Goal: Task Accomplishment & Management: Manage account settings

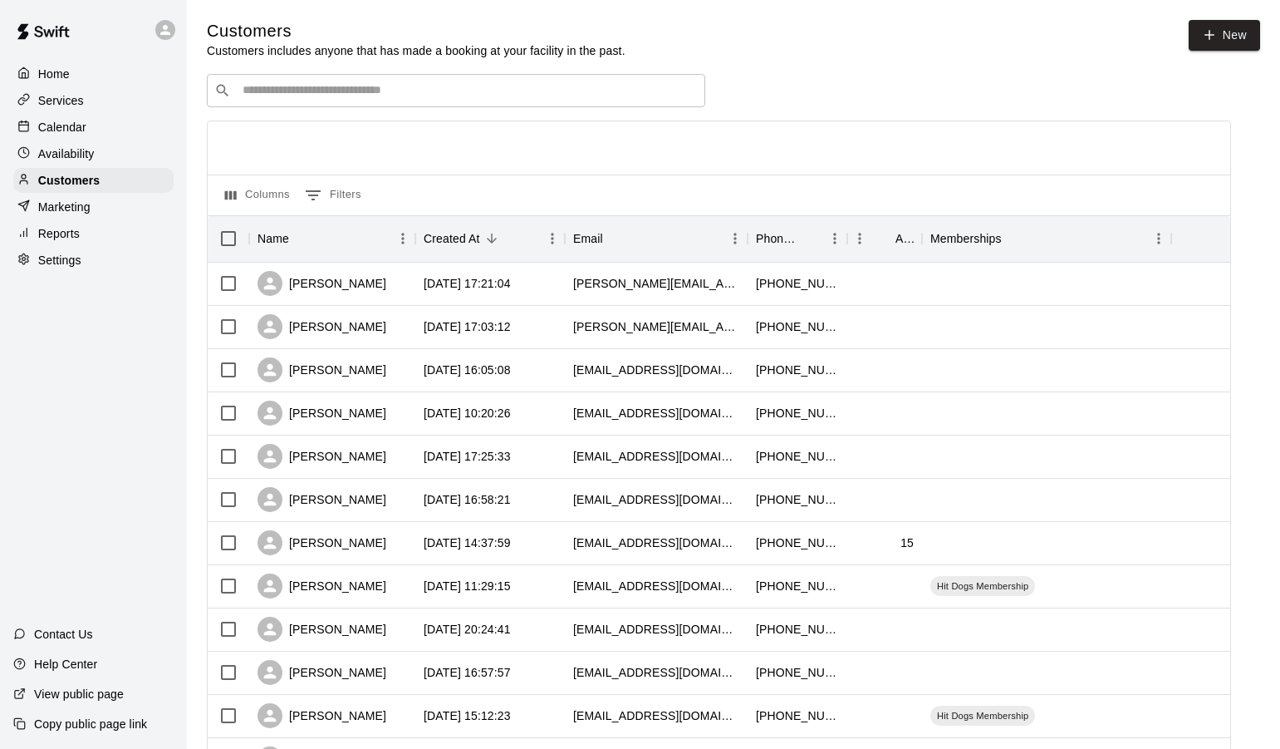
click at [278, 95] on input "Search customers by name or email" at bounding box center [468, 90] width 460 height 17
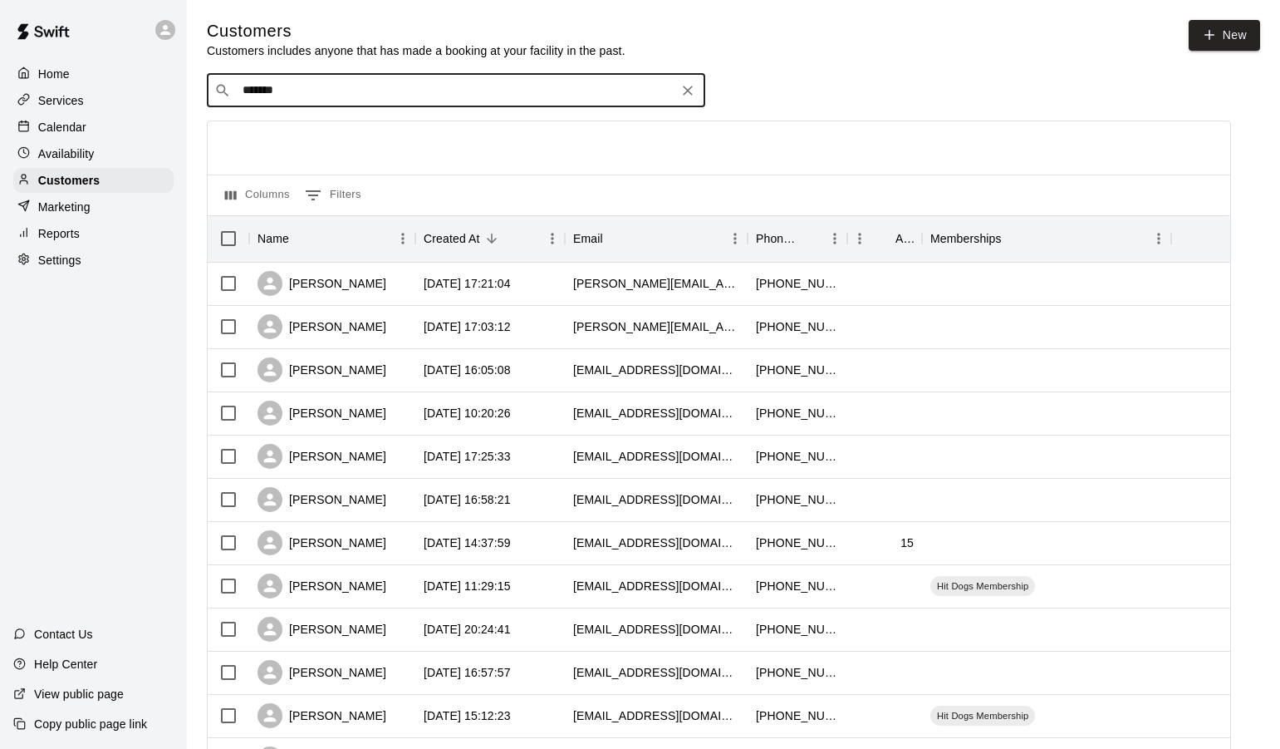
drag, startPoint x: 291, startPoint y: 93, endPoint x: 225, endPoint y: 91, distance: 65.7
click at [238, 91] on input "*******" at bounding box center [455, 90] width 435 height 17
type input "******"
click at [216, 92] on icon "Search customers by name or email" at bounding box center [222, 90] width 17 height 17
click at [317, 96] on input "******" at bounding box center [455, 90] width 435 height 17
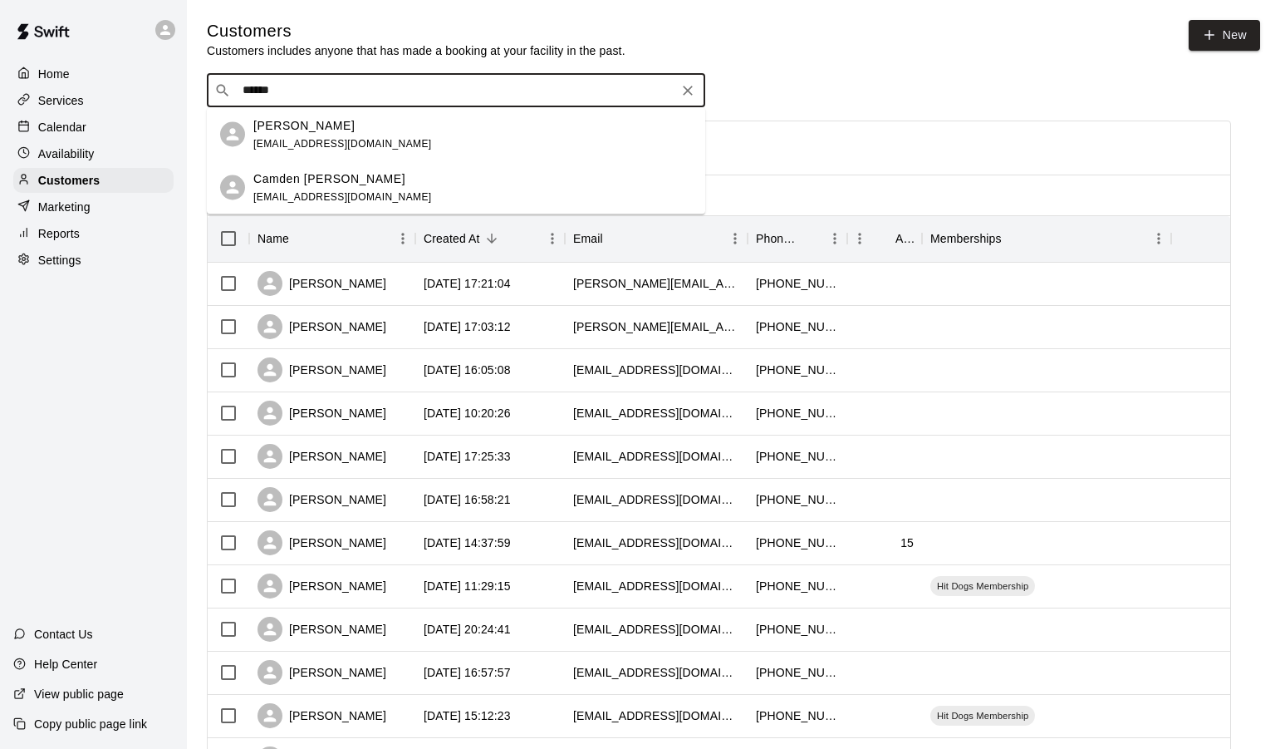
click at [289, 176] on p "Camden [PERSON_NAME]" at bounding box center [329, 177] width 152 height 17
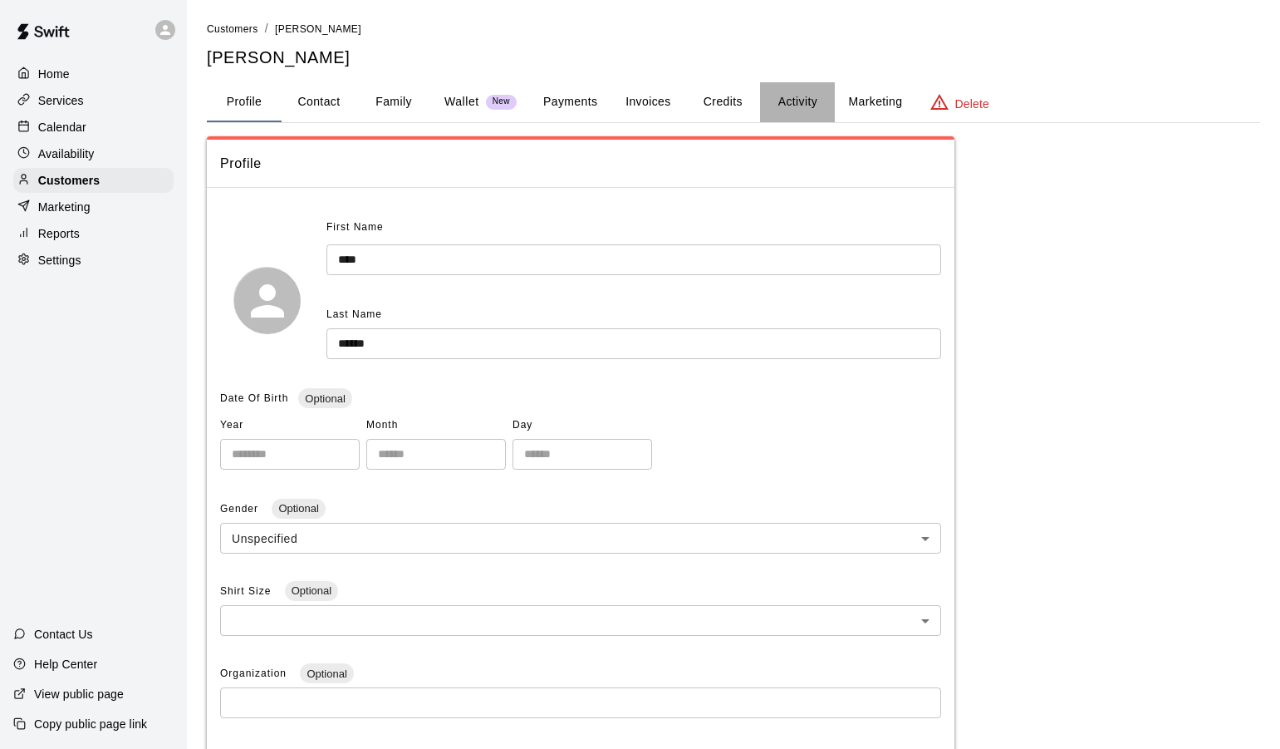
click at [774, 95] on button "Activity" at bounding box center [797, 102] width 75 height 40
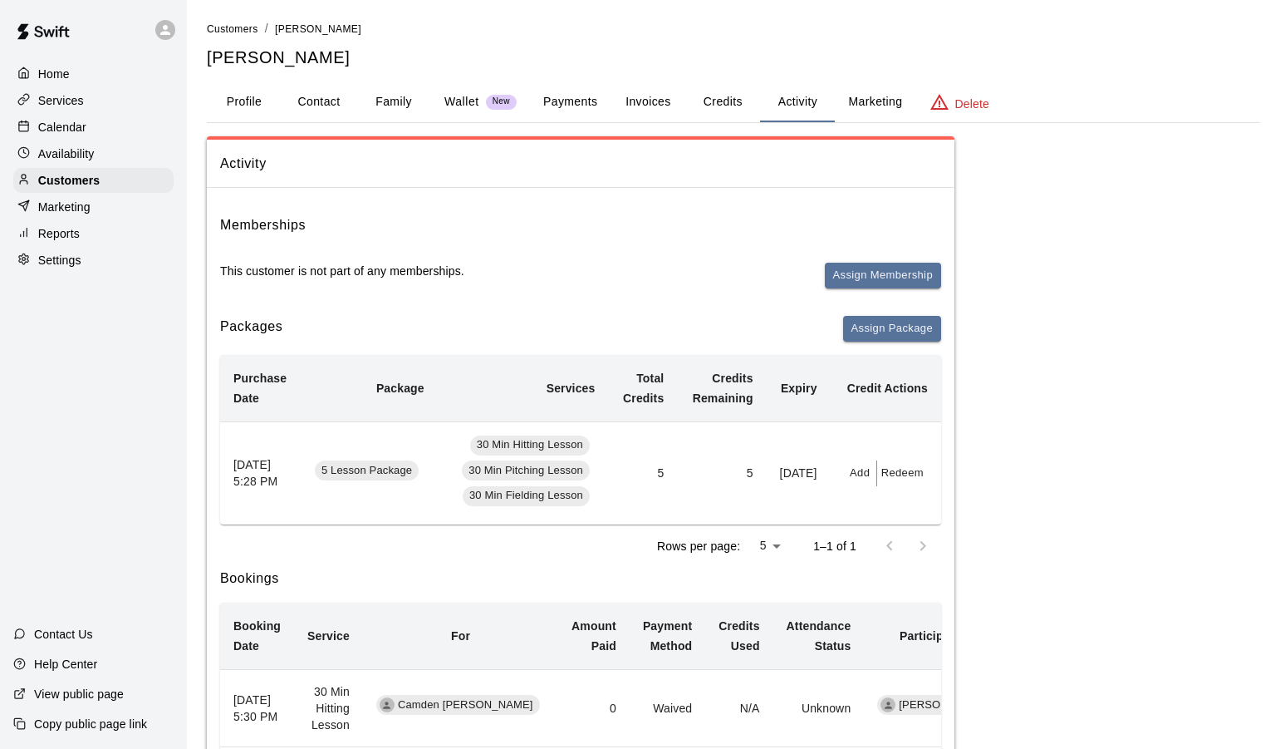
click at [553, 104] on button "Payments" at bounding box center [570, 102] width 81 height 40
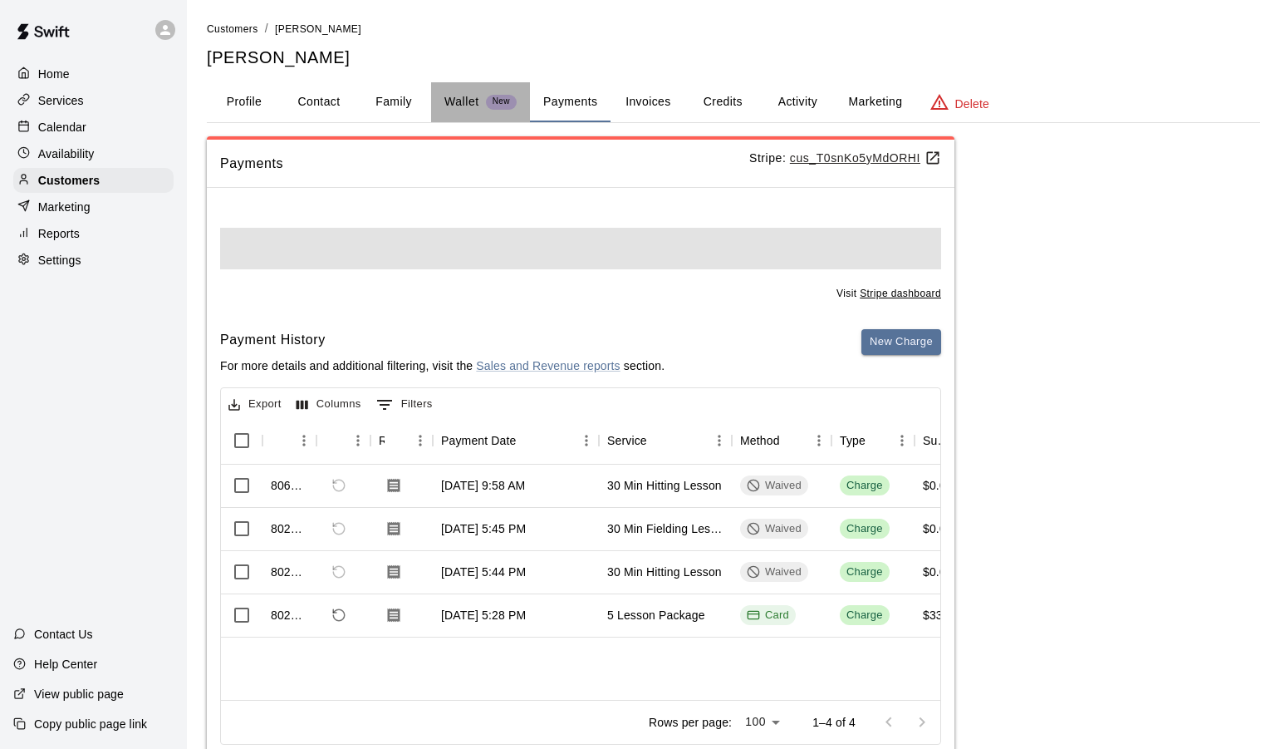
click at [465, 104] on p "Wallet" at bounding box center [462, 101] width 35 height 17
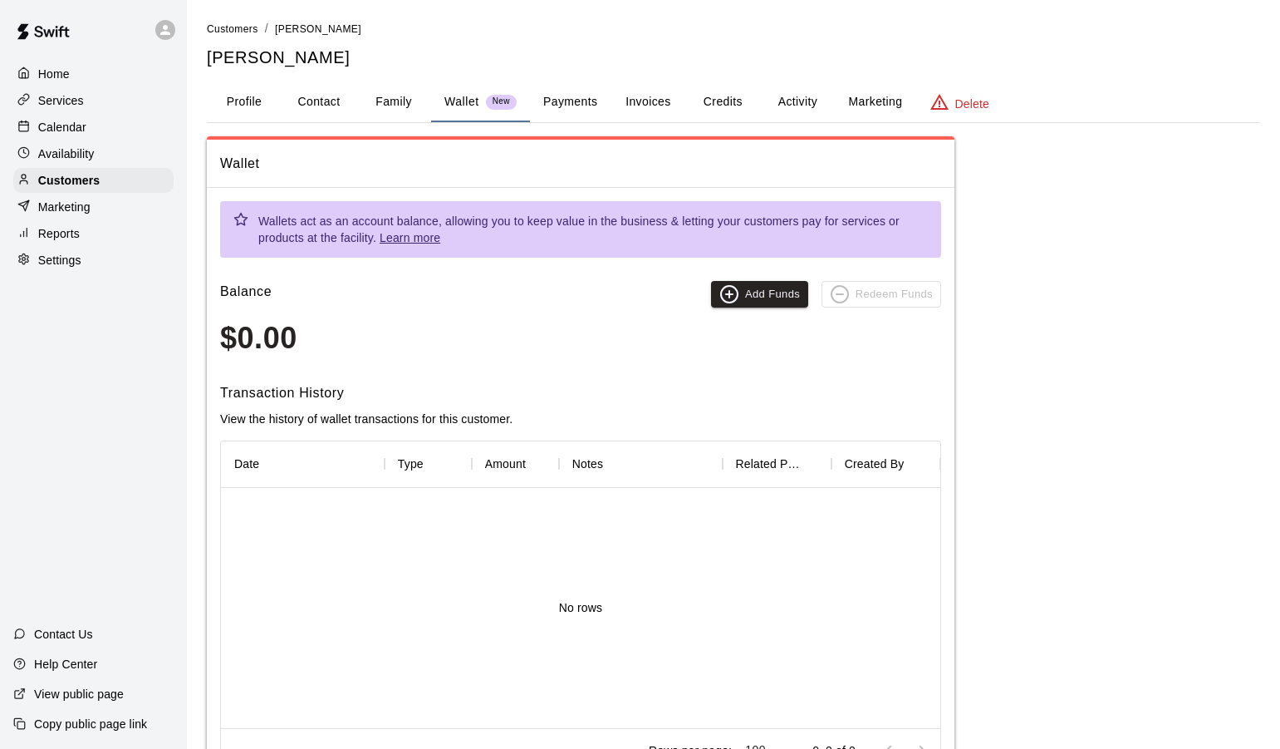
click at [407, 102] on button "Family" at bounding box center [393, 102] width 75 height 40
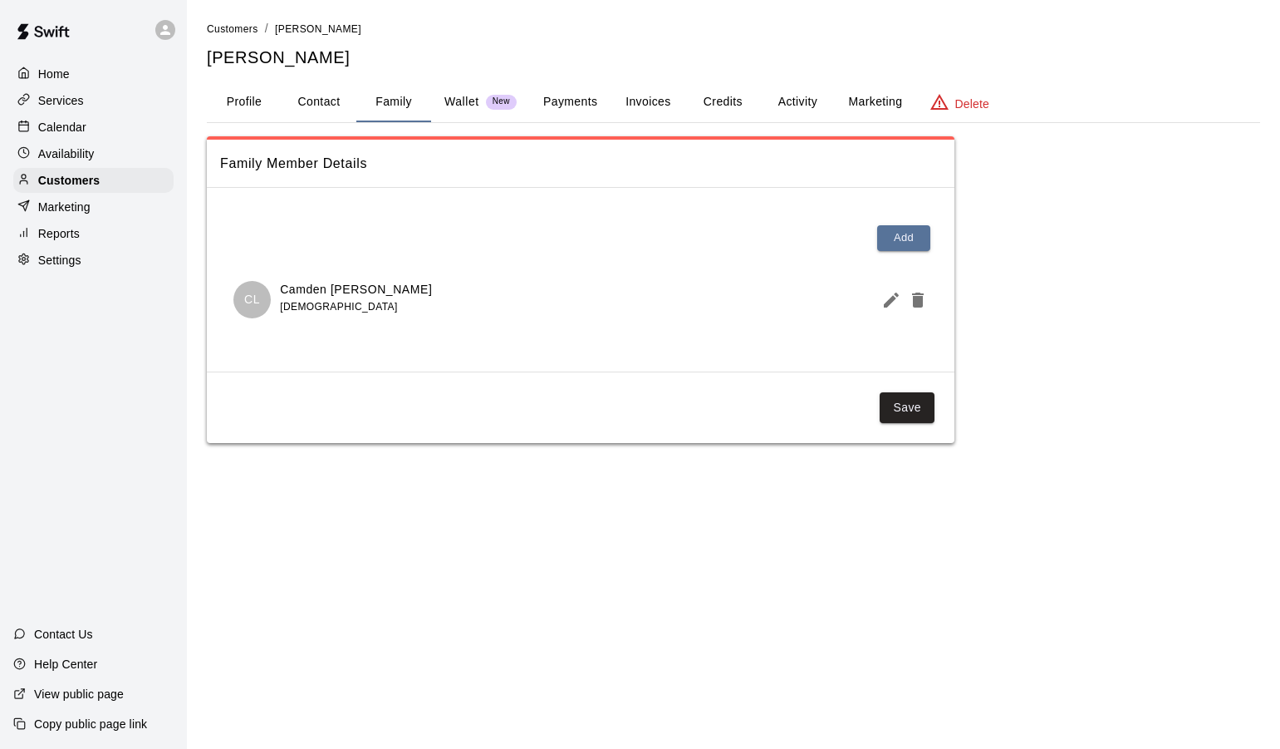
click at [347, 104] on button "Contact" at bounding box center [319, 102] width 75 height 40
select select "**"
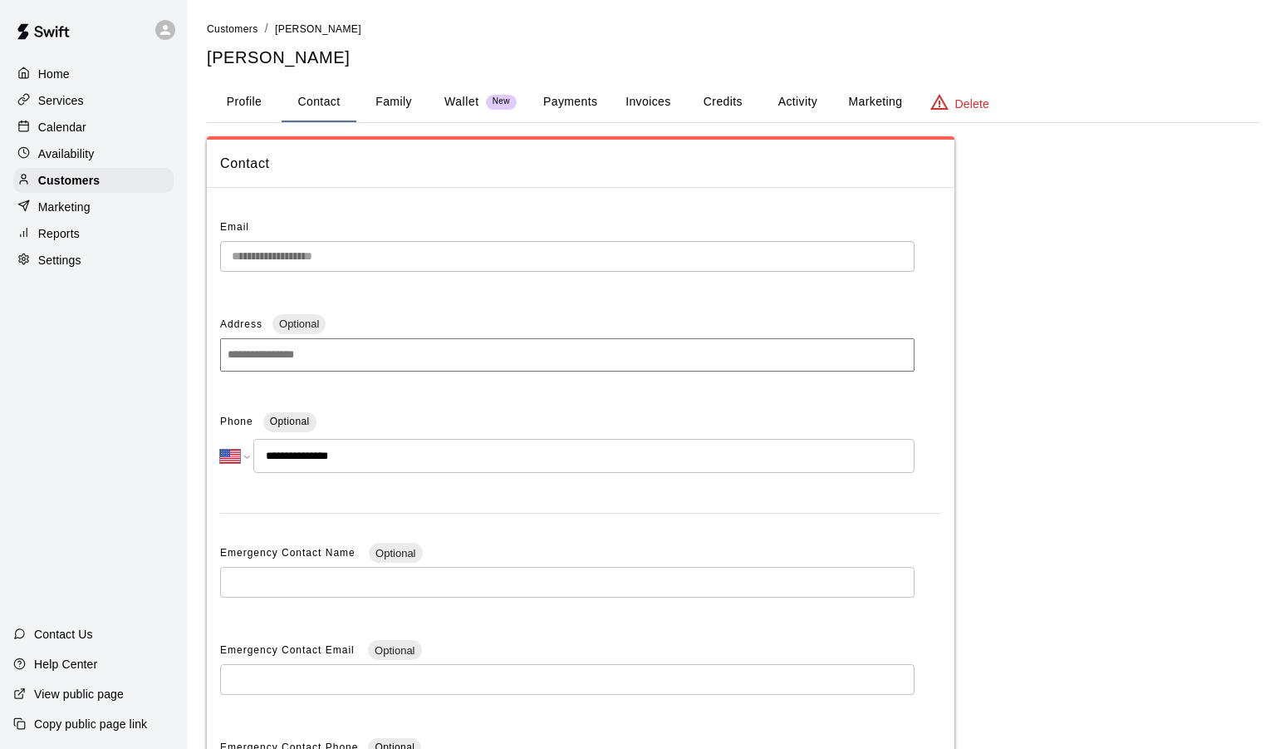
click at [402, 104] on button "Family" at bounding box center [393, 102] width 75 height 40
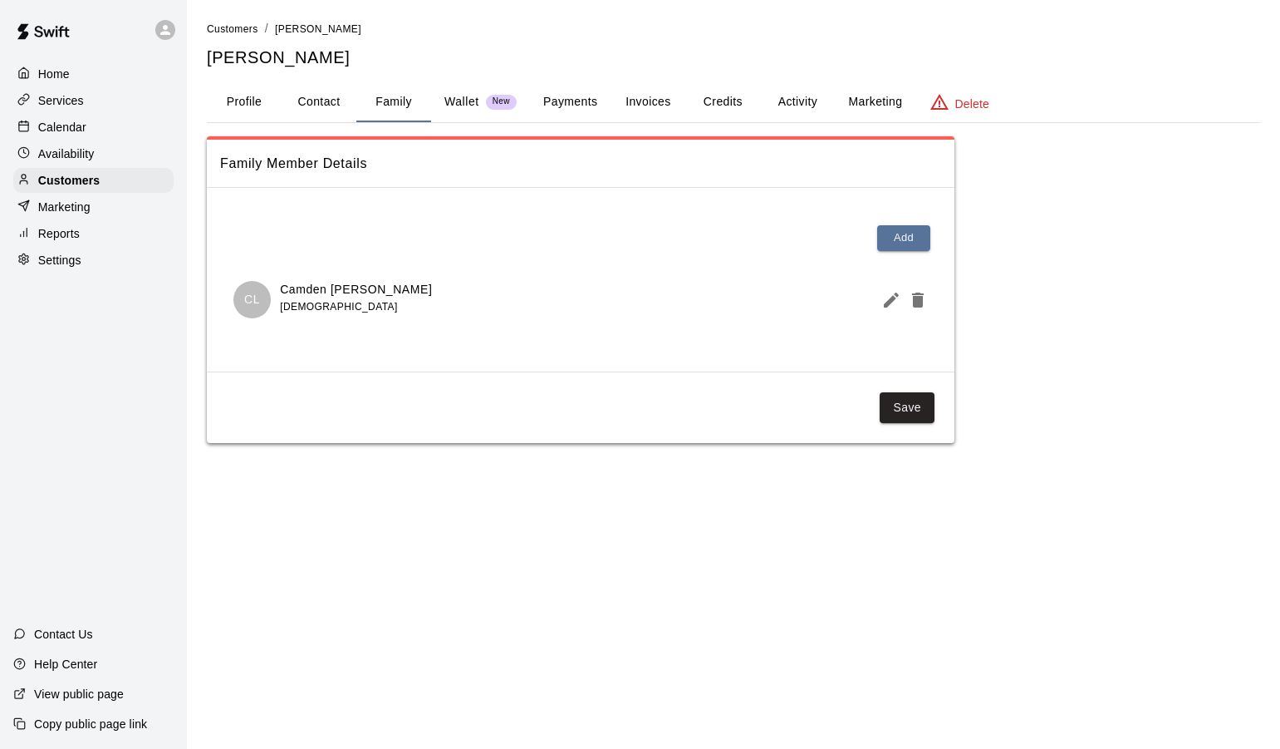
click at [465, 106] on p "Wallet" at bounding box center [462, 101] width 35 height 17
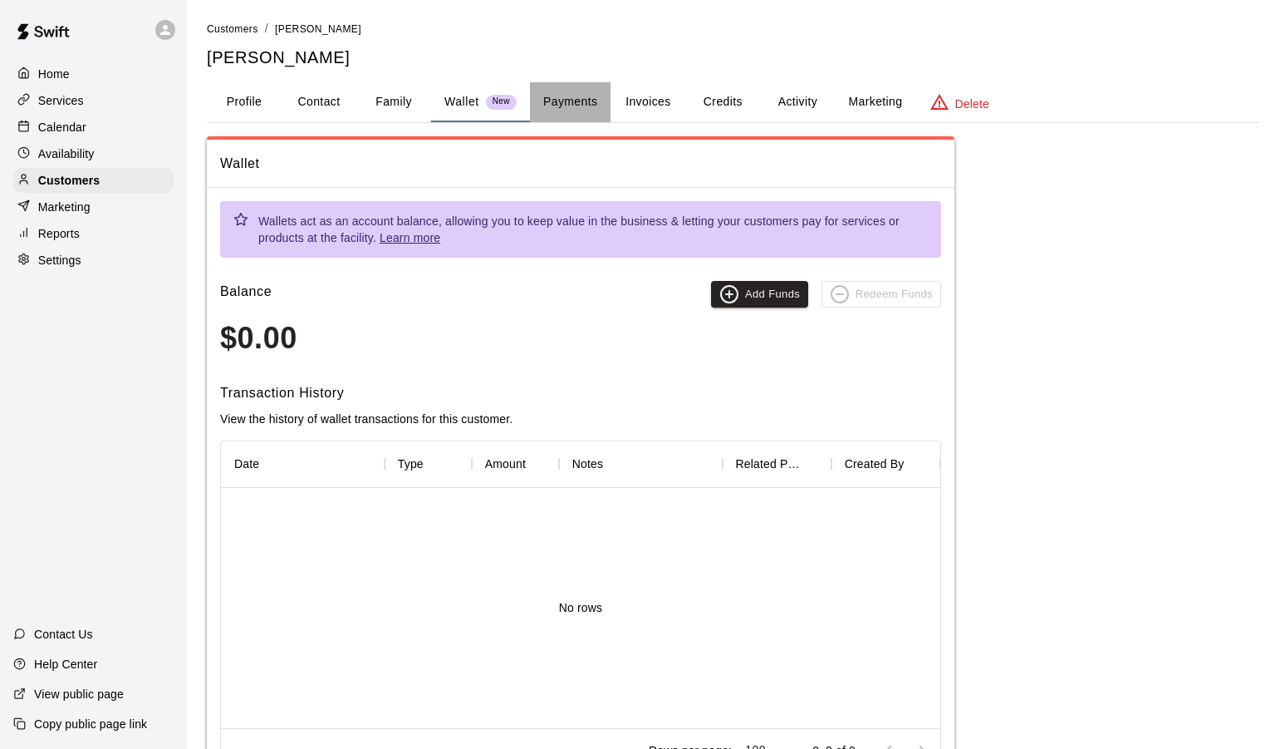
click at [565, 106] on button "Payments" at bounding box center [570, 102] width 81 height 40
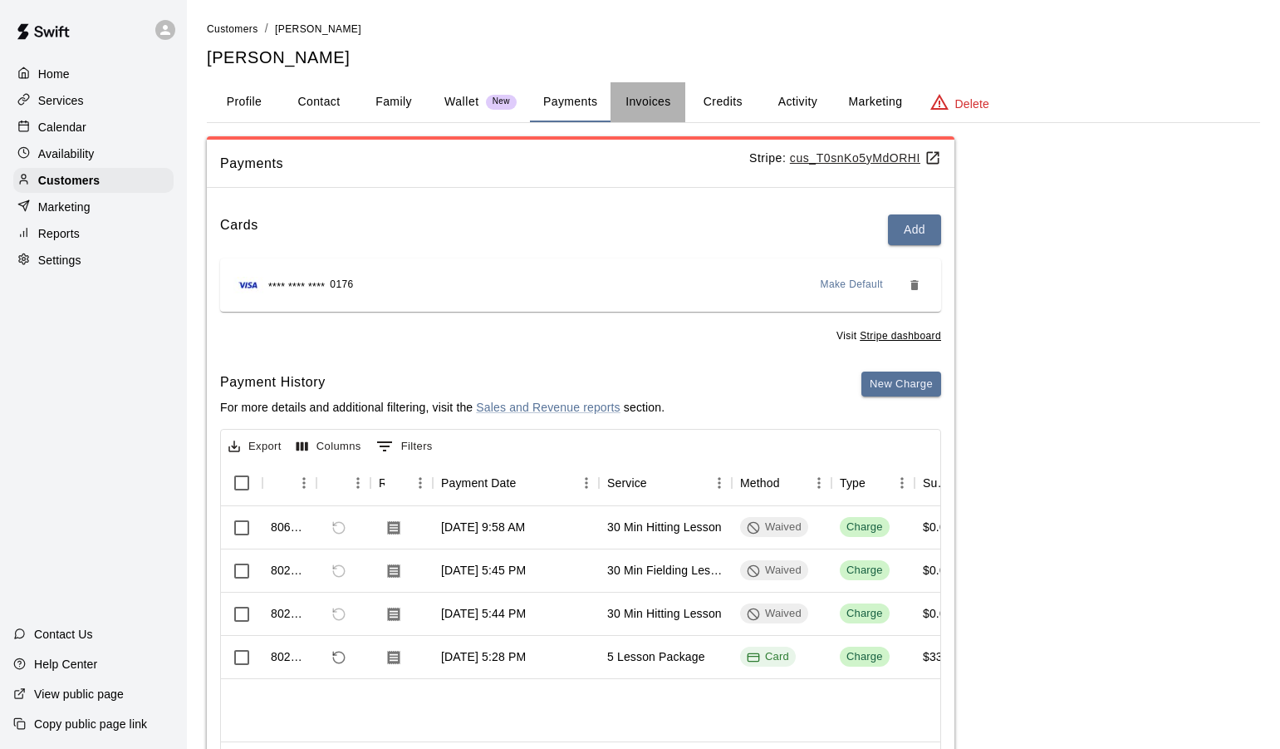
click at [644, 105] on button "Invoices" at bounding box center [648, 102] width 75 height 40
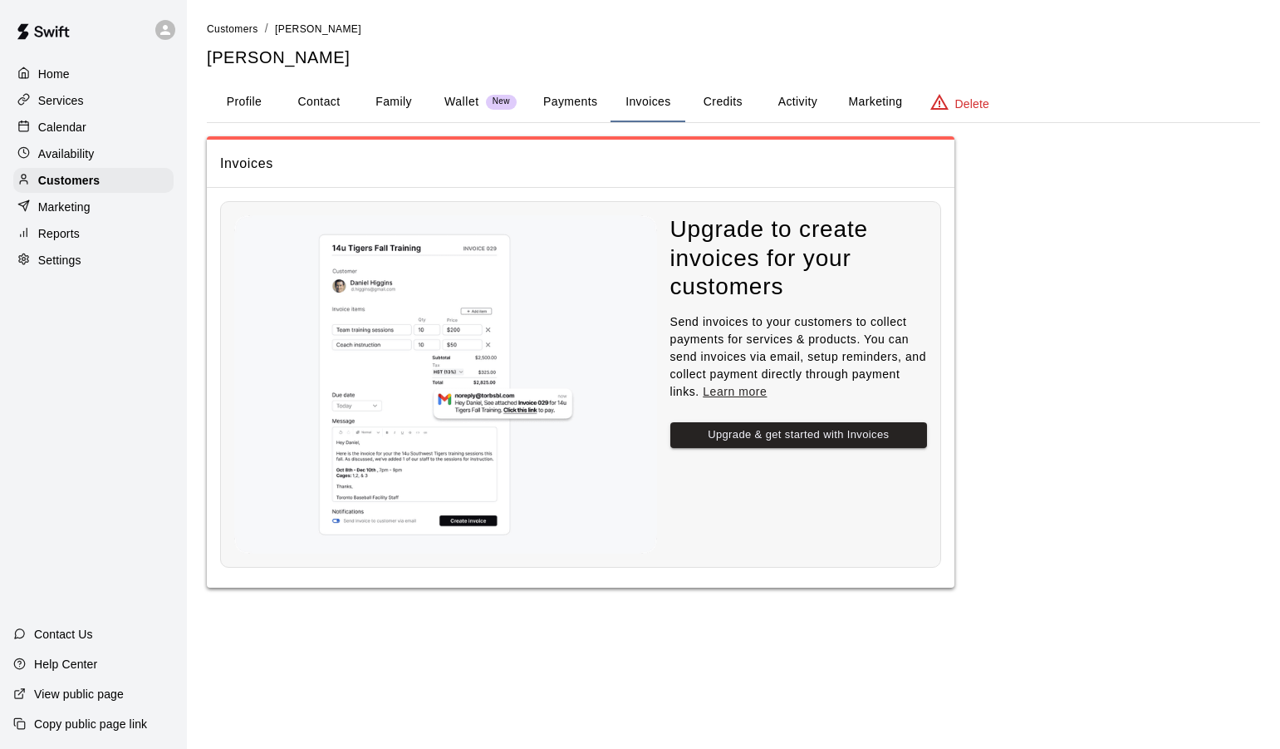
click at [710, 106] on button "Credits" at bounding box center [722, 102] width 75 height 40
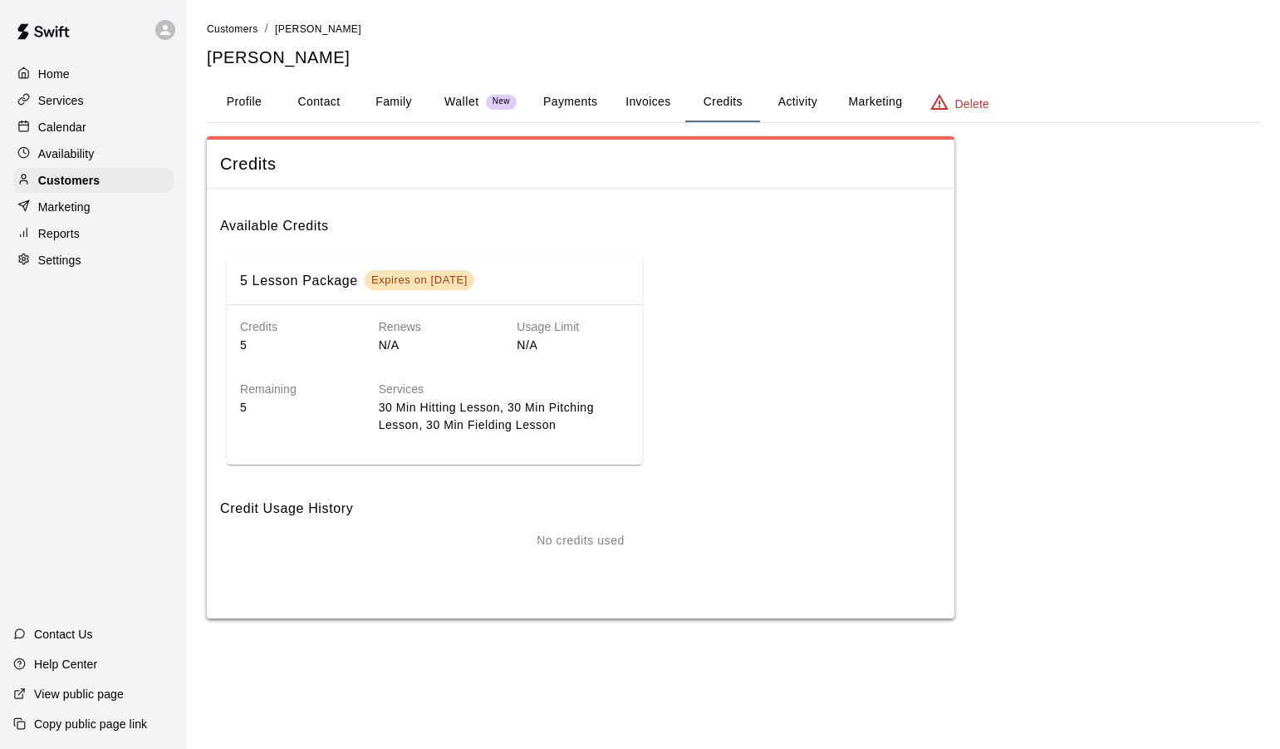
click at [790, 107] on button "Activity" at bounding box center [797, 102] width 75 height 40
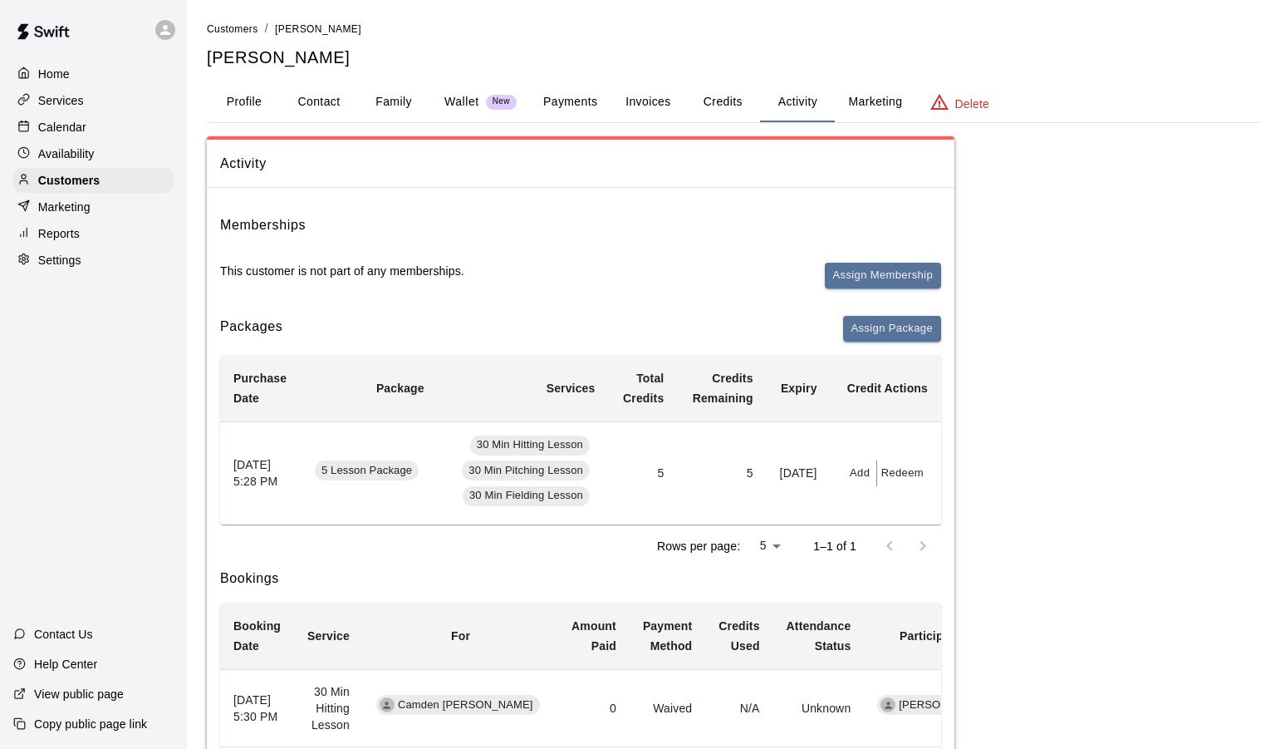
click at [877, 104] on button "Marketing" at bounding box center [875, 102] width 81 height 40
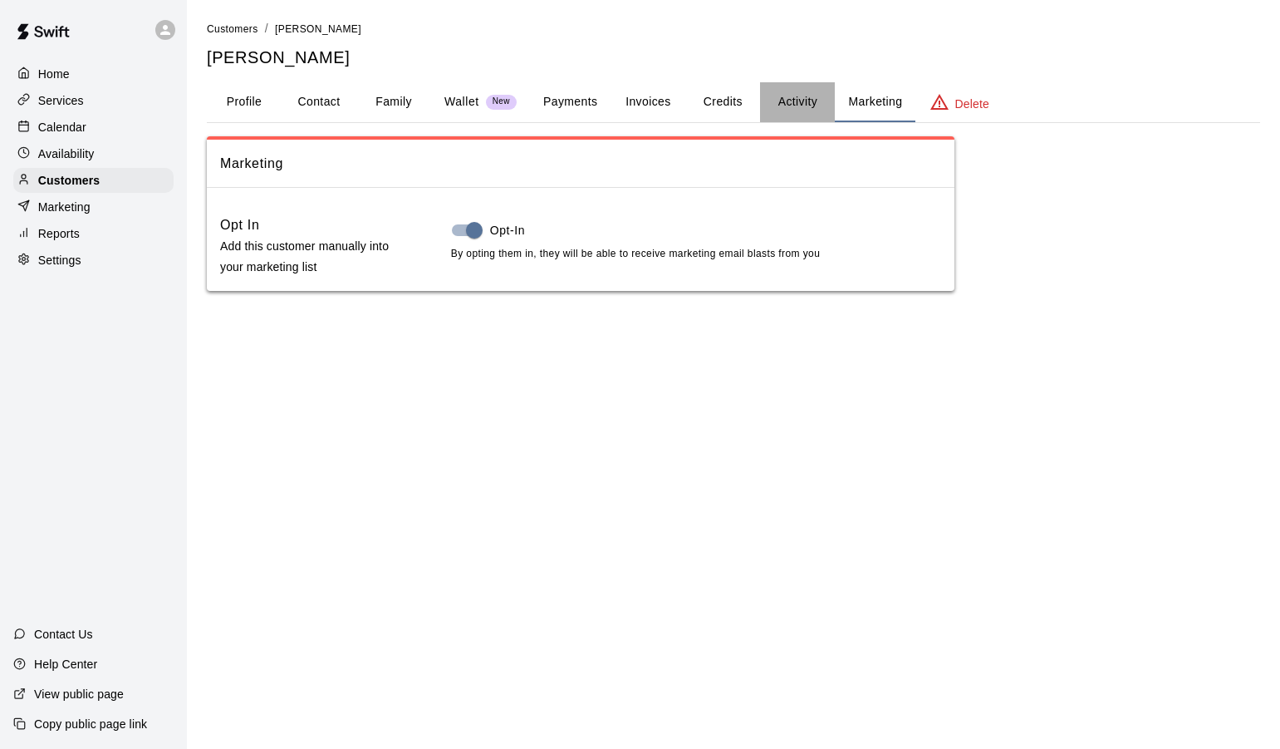
click at [809, 101] on button "Activity" at bounding box center [797, 102] width 75 height 40
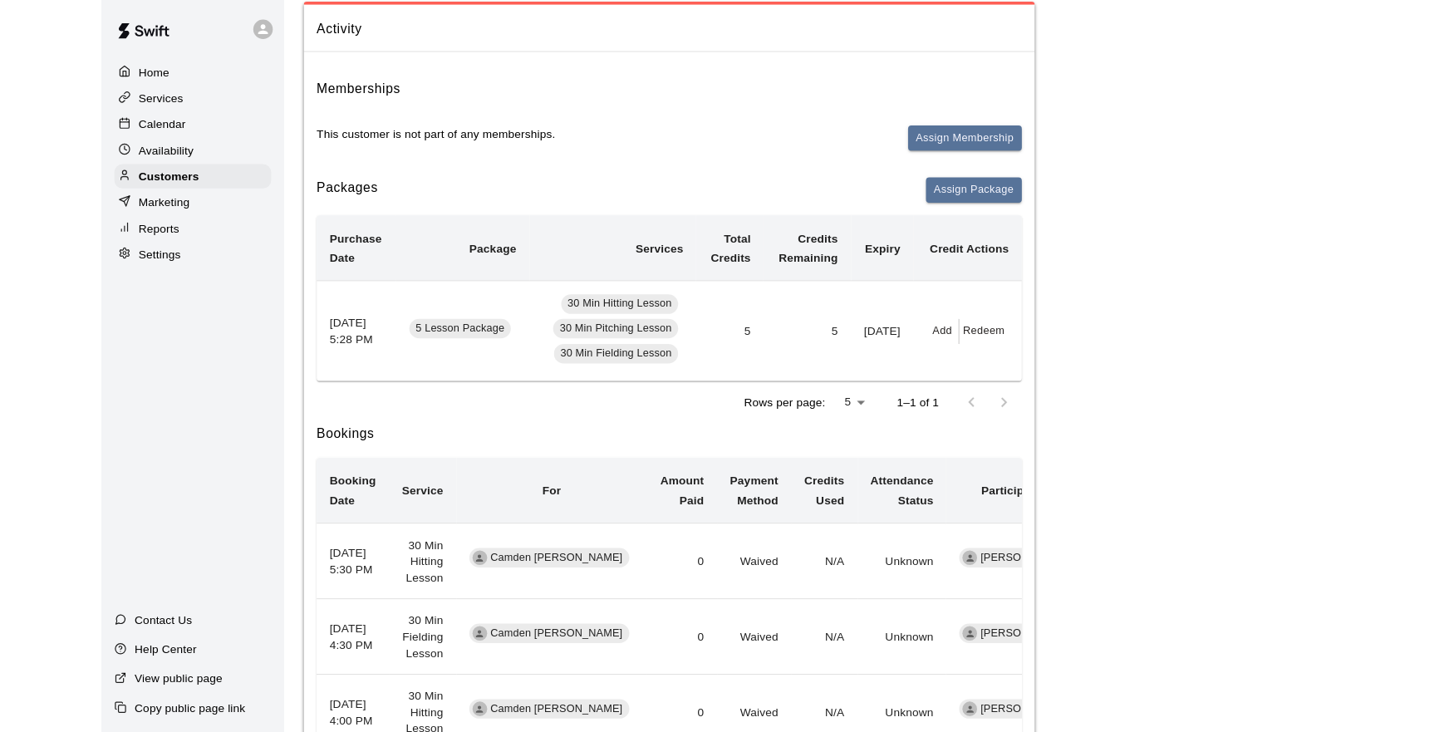
scroll to position [248, 0]
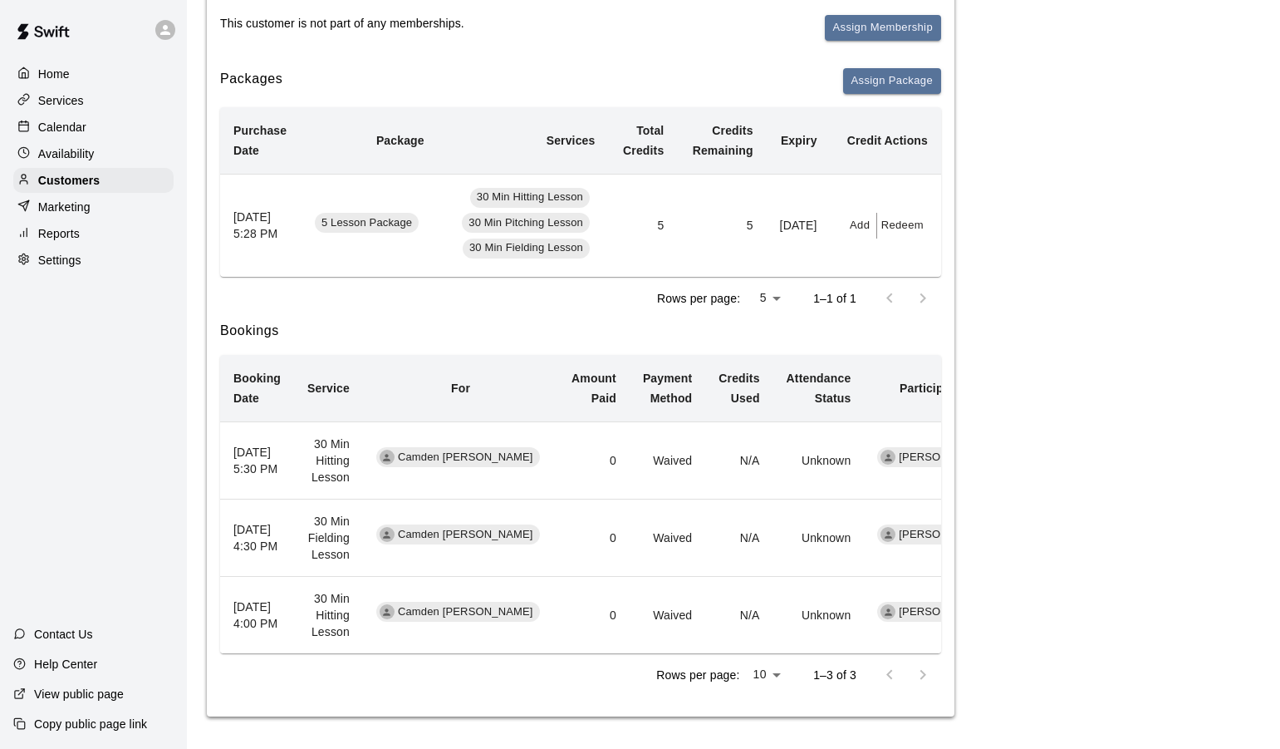
click at [901, 226] on button "Redeem" at bounding box center [902, 226] width 51 height 26
click at [963, 294] on div "of 5 credits ​" at bounding box center [970, 290] width 140 height 31
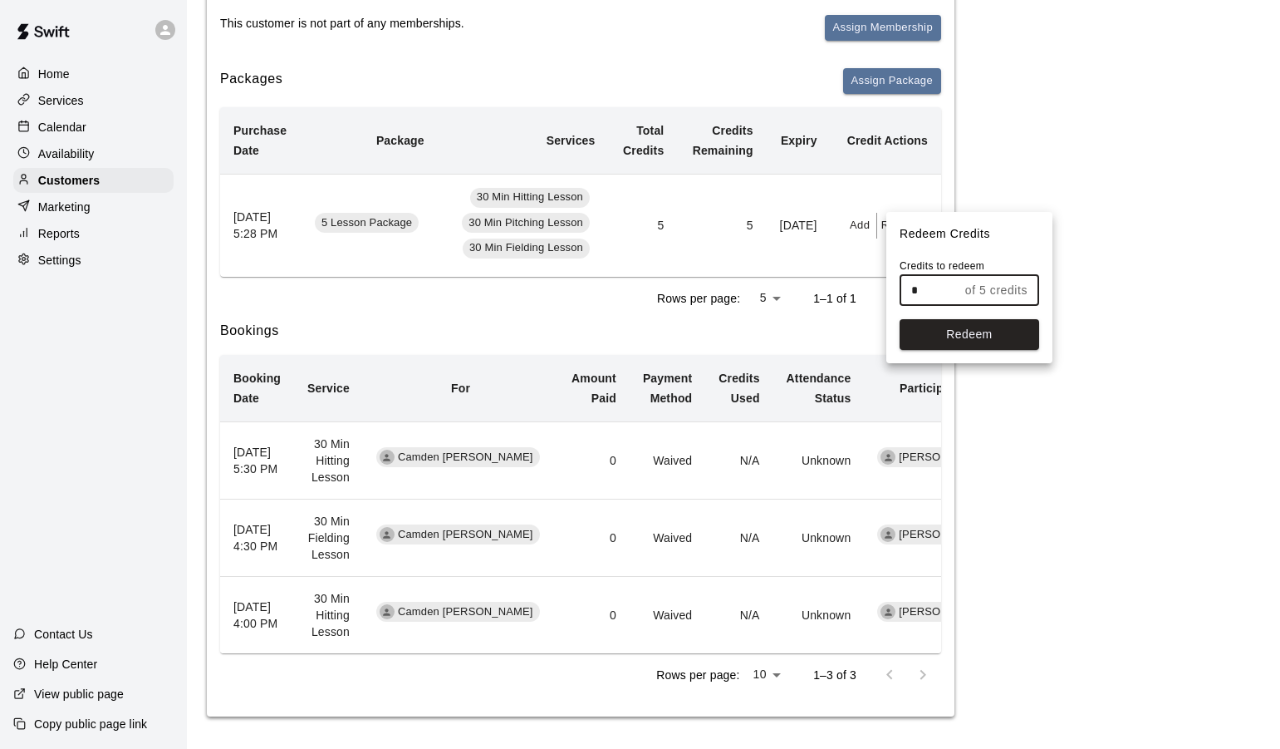
type input "*"
click at [1106, 296] on div at bounding box center [640, 374] width 1280 height 749
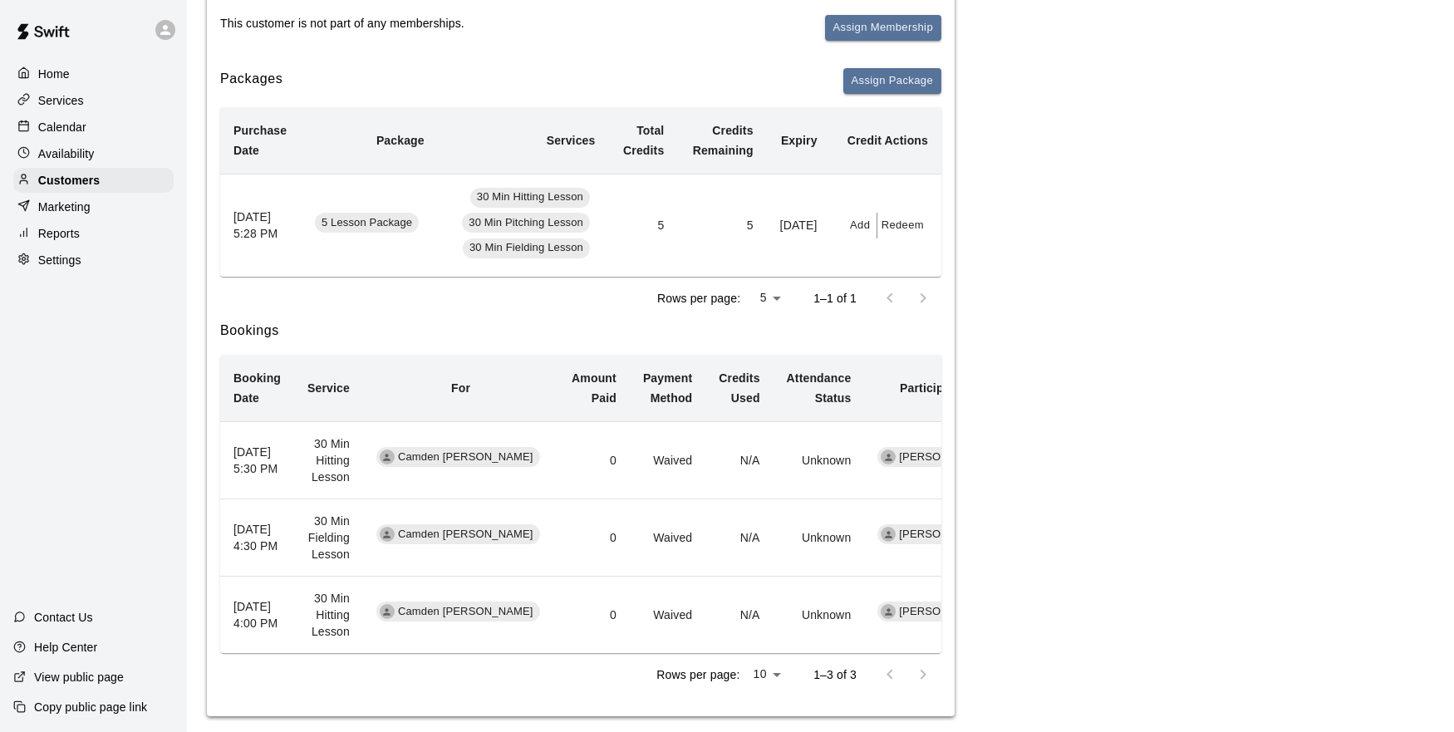
click at [908, 223] on button "Redeem" at bounding box center [902, 226] width 51 height 26
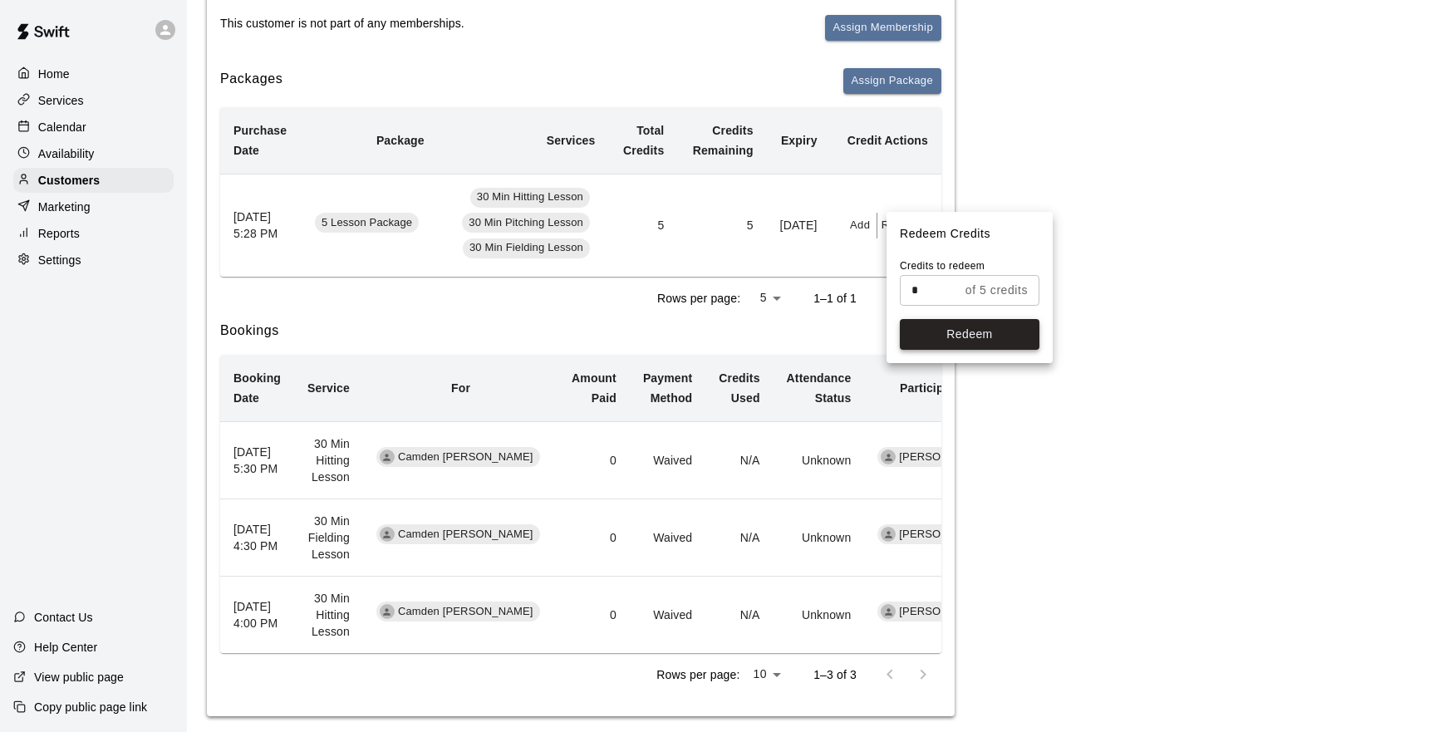
click at [943, 332] on button "Redeem" at bounding box center [970, 334] width 140 height 31
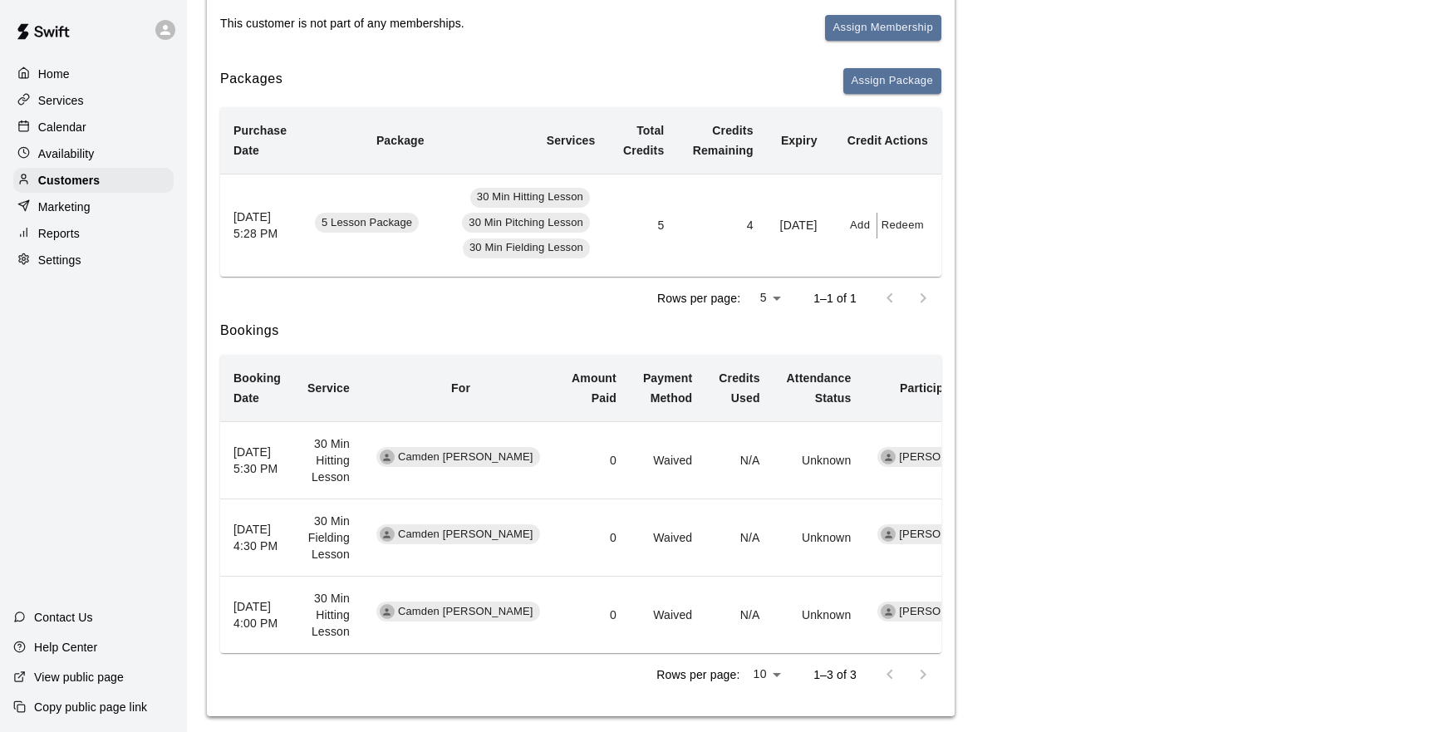
scroll to position [264, 0]
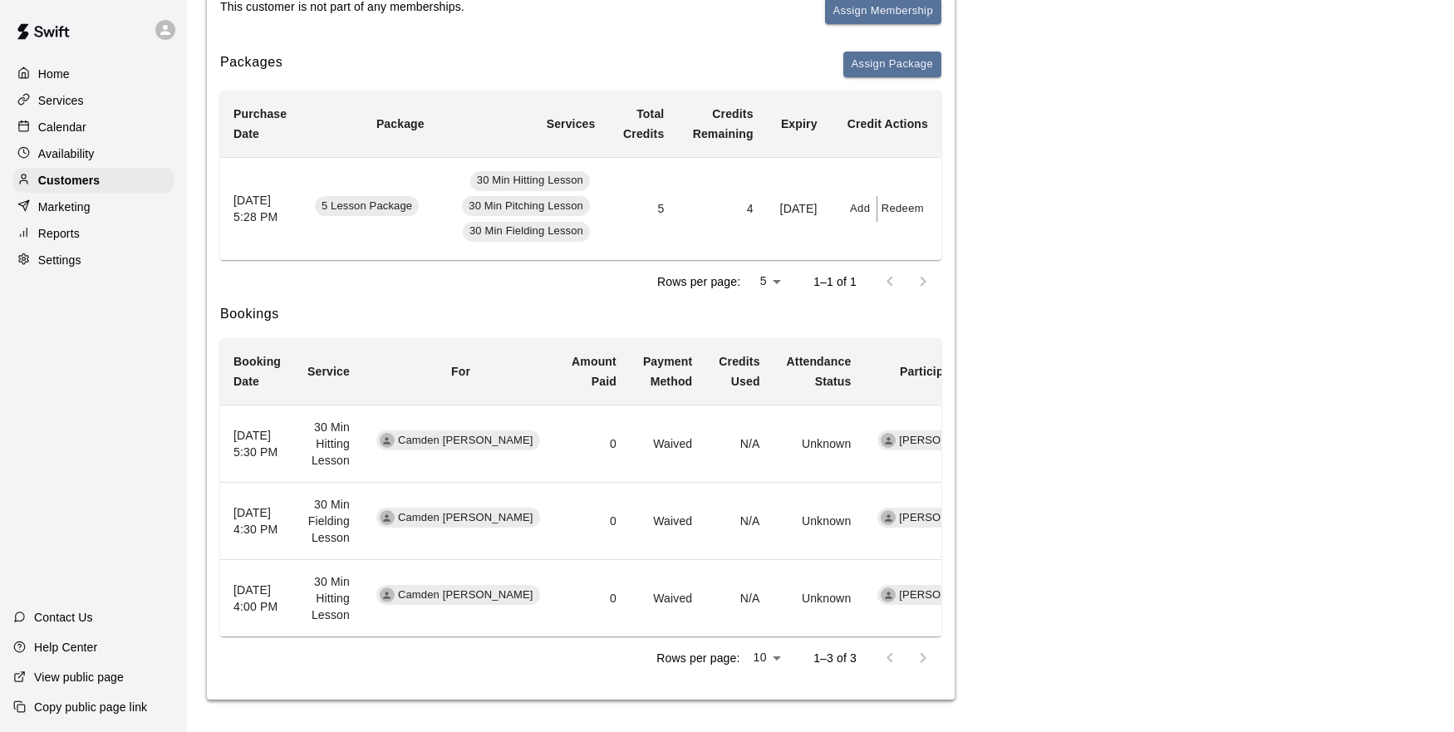
click at [926, 657] on div at bounding box center [906, 657] width 66 height 33
click at [42, 125] on p "Calendar" at bounding box center [62, 127] width 48 height 17
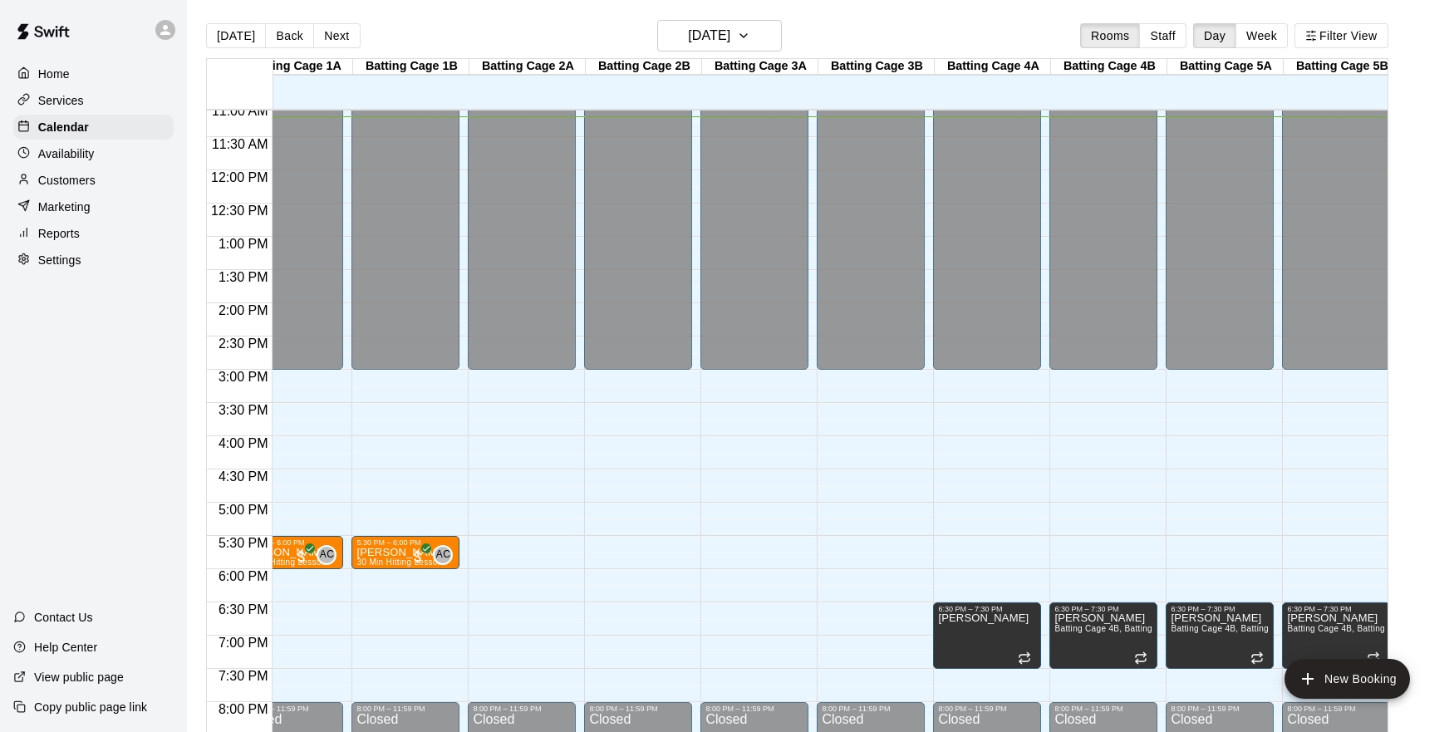
scroll to position [739, 40]
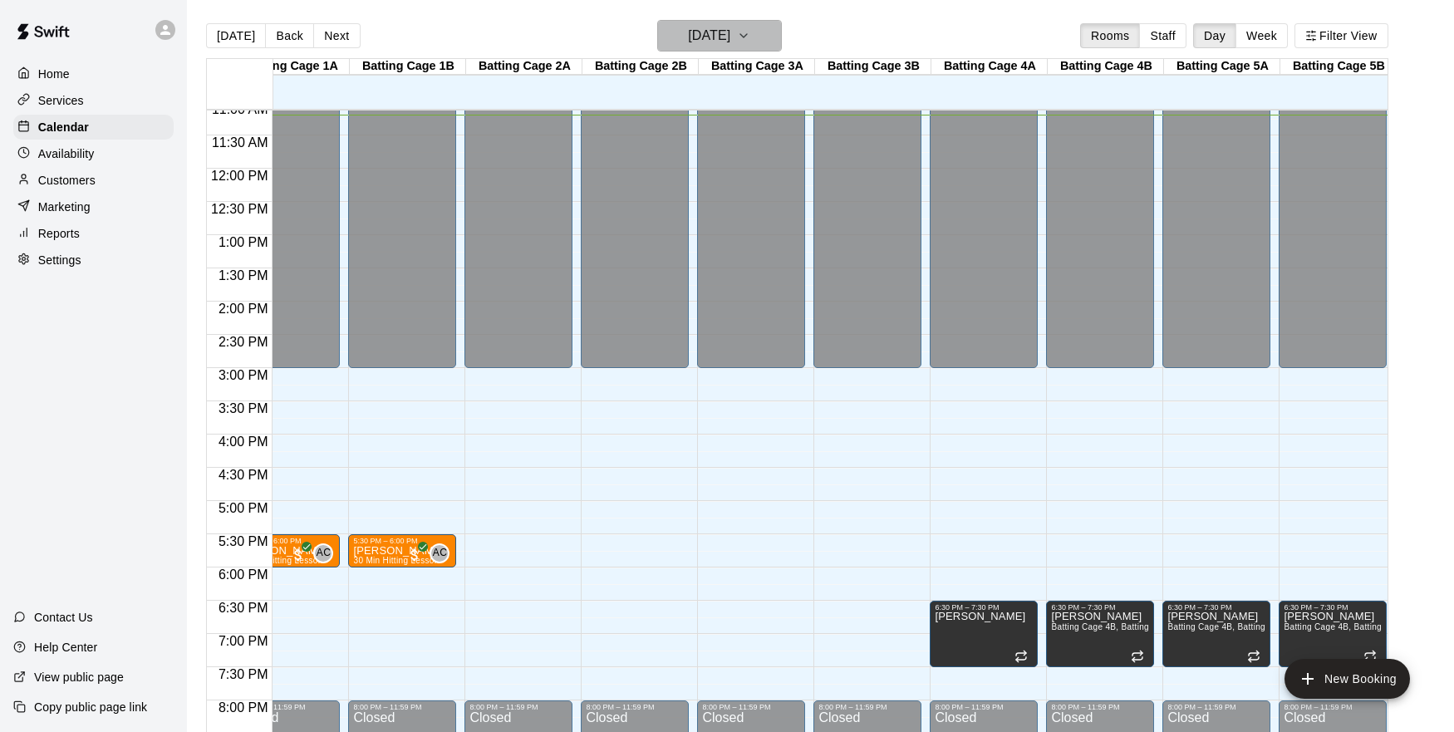
click at [750, 39] on icon "button" at bounding box center [743, 36] width 13 height 20
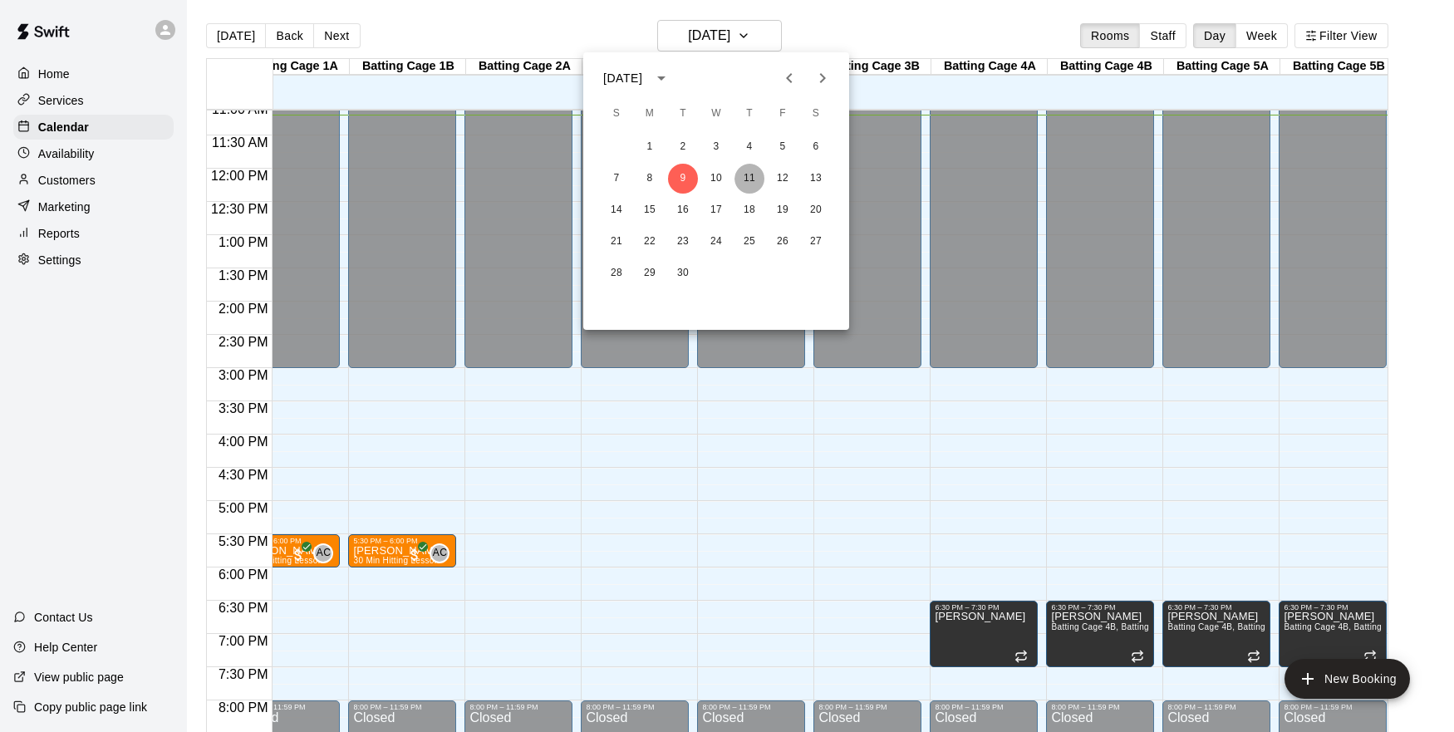
click at [754, 172] on button "11" at bounding box center [749, 179] width 30 height 30
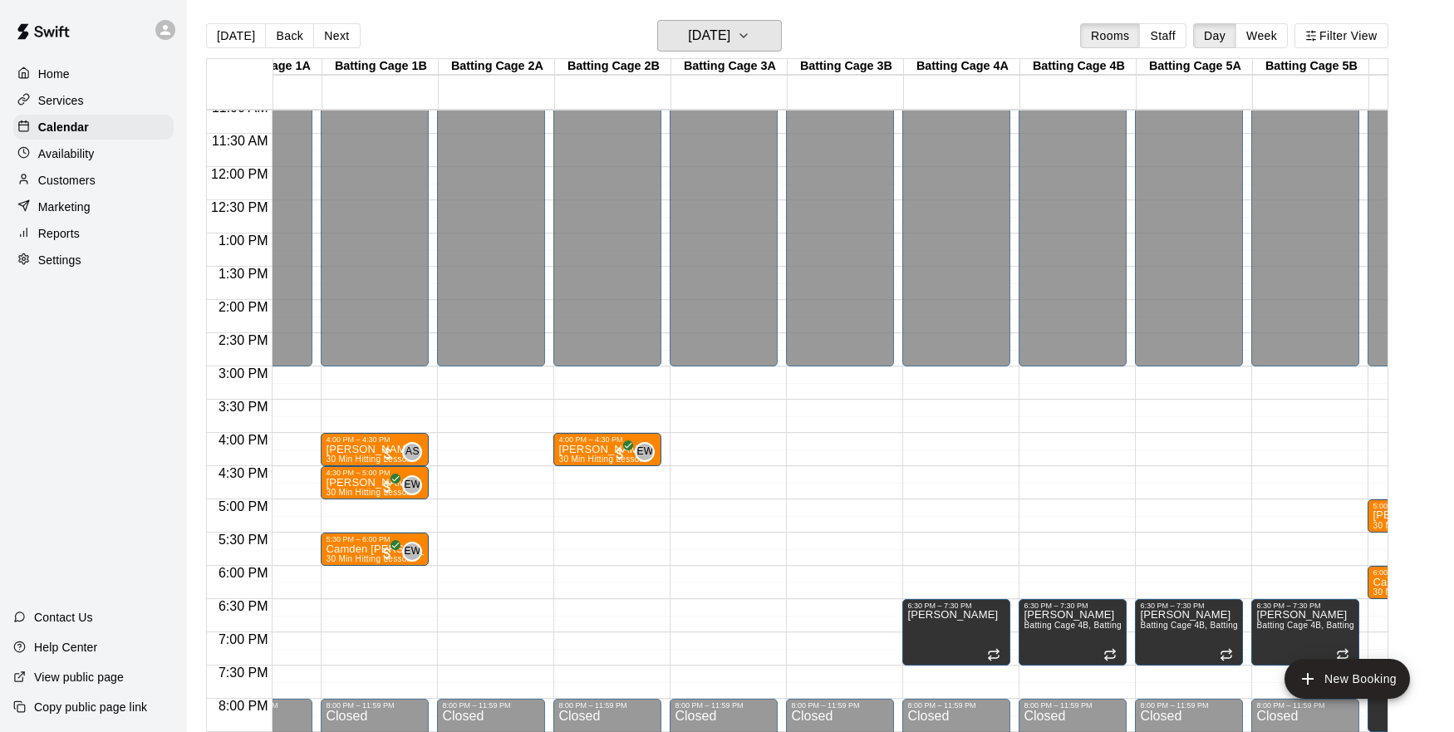
scroll to position [748, 69]
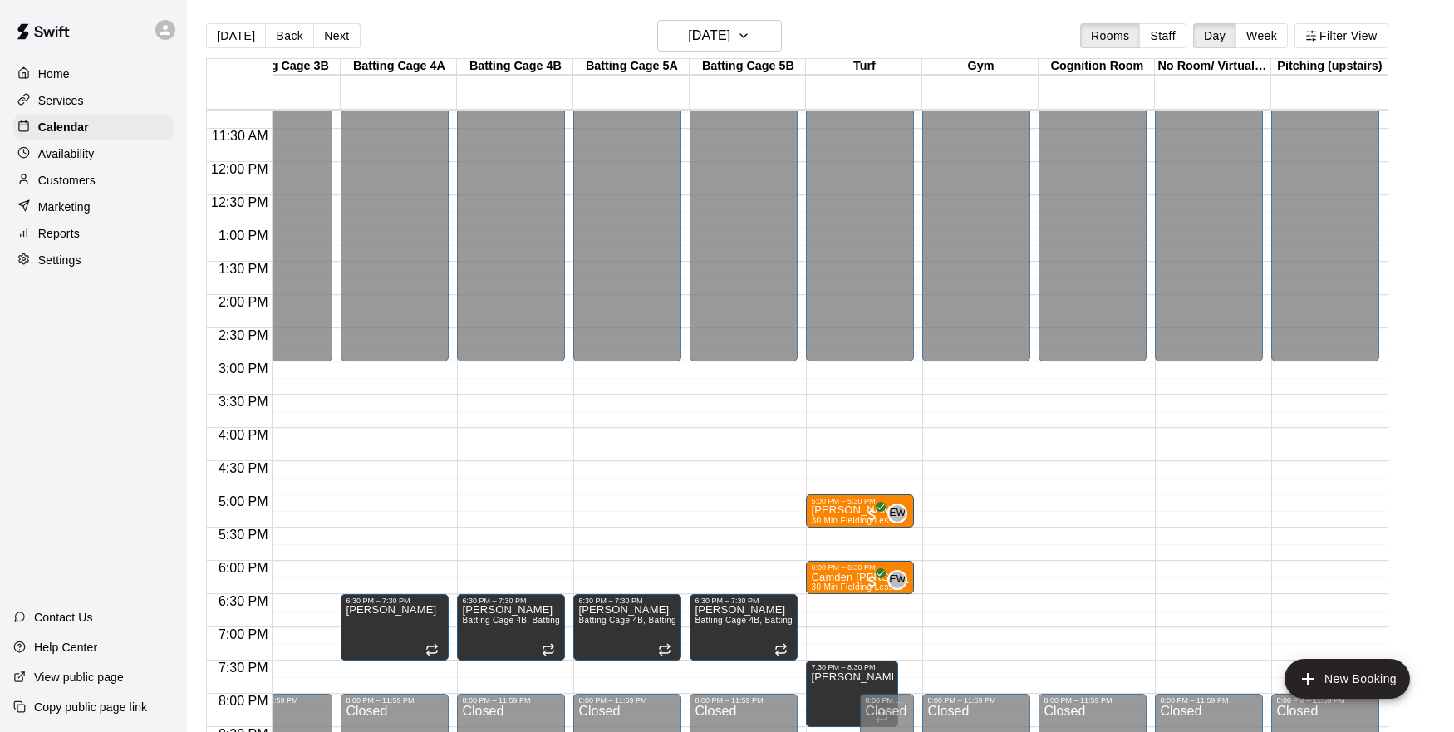
click at [965, 478] on div "12:00 AM – 3:00 PM Closed 8:00 PM – 11:59 PM Closed" at bounding box center [976, 161] width 108 height 1595
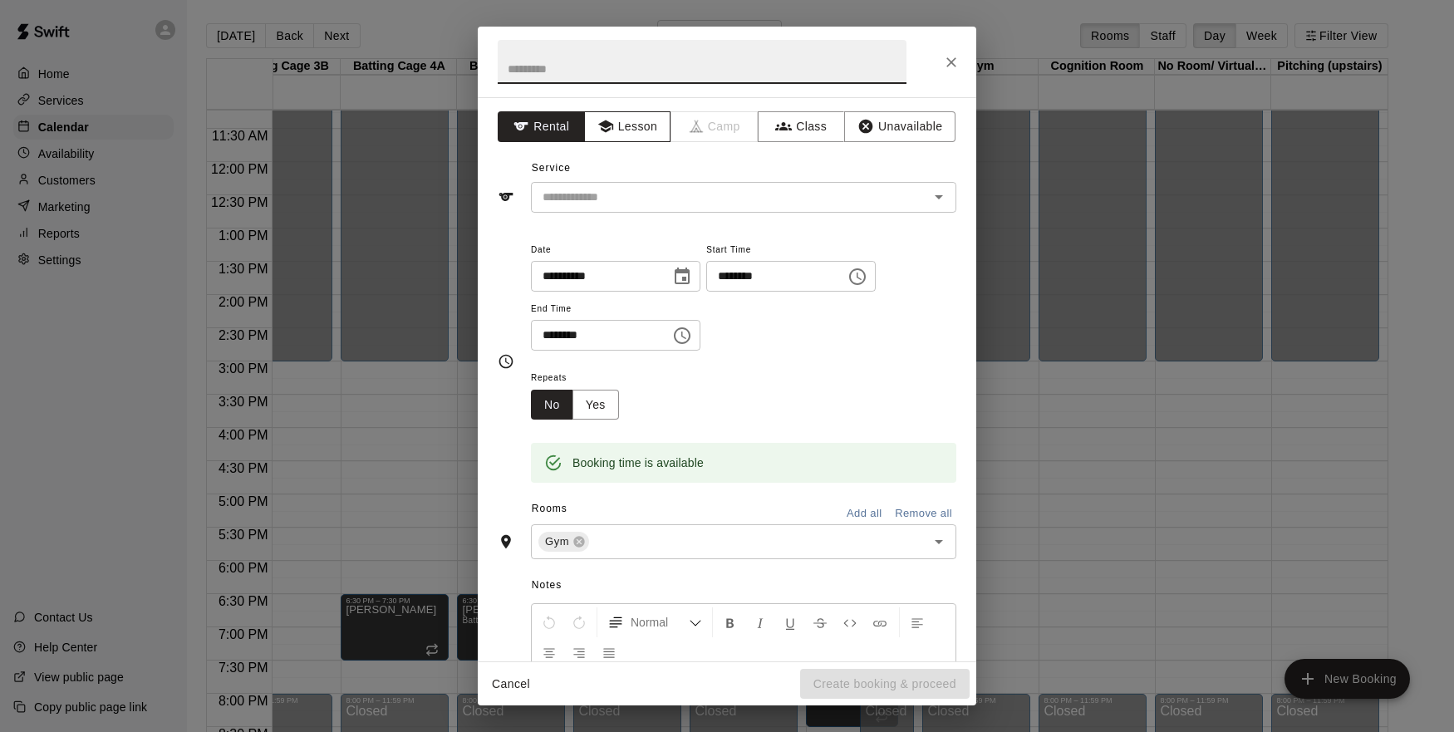
click at [656, 127] on button "Lesson" at bounding box center [627, 126] width 87 height 31
click at [938, 196] on icon "Open" at bounding box center [939, 197] width 8 height 4
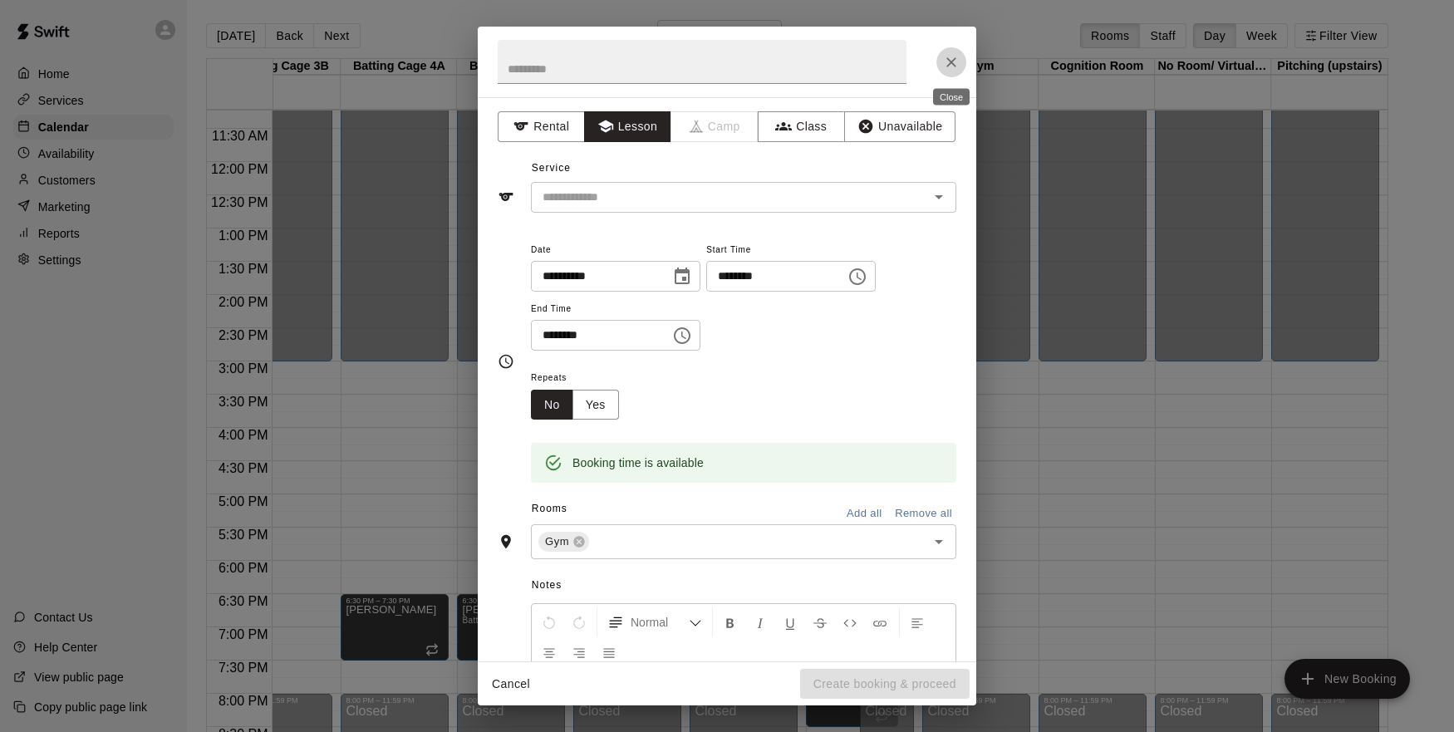
click at [952, 64] on icon "Close" at bounding box center [951, 62] width 17 height 17
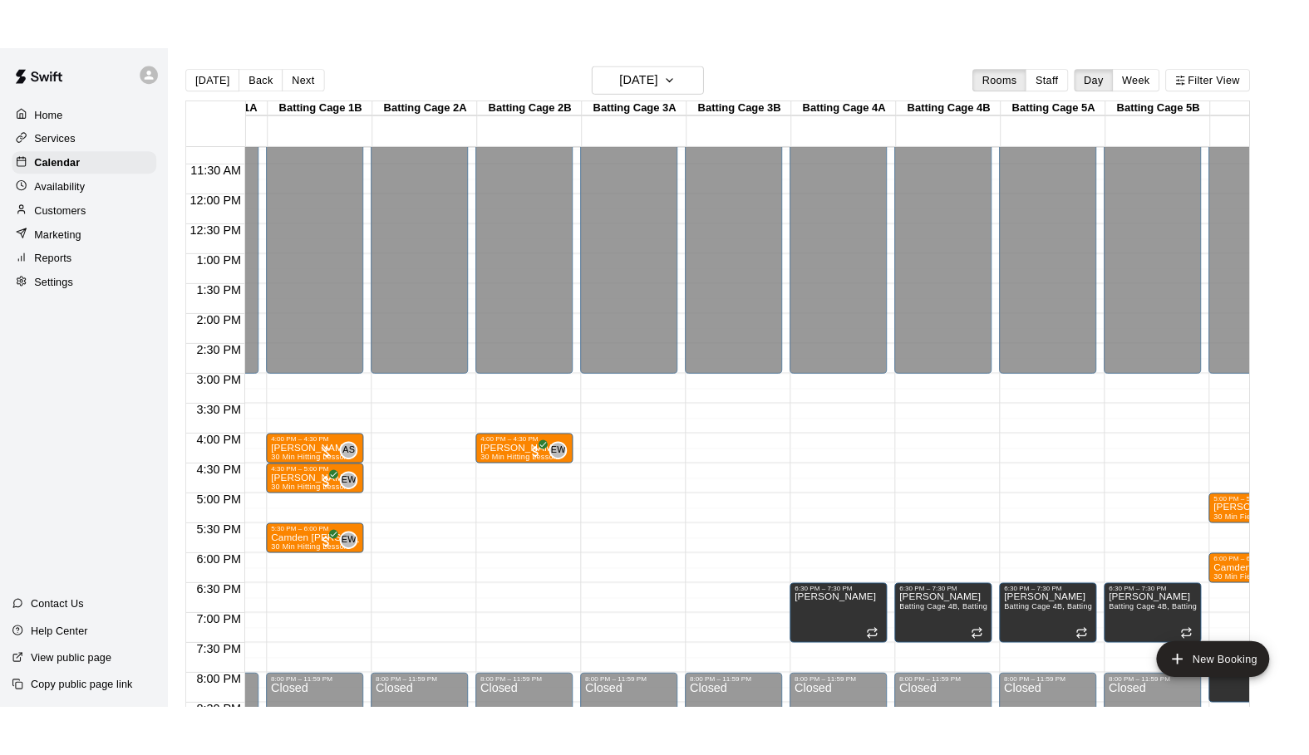
scroll to position [746, 0]
